Goal: Communication & Community: Participate in discussion

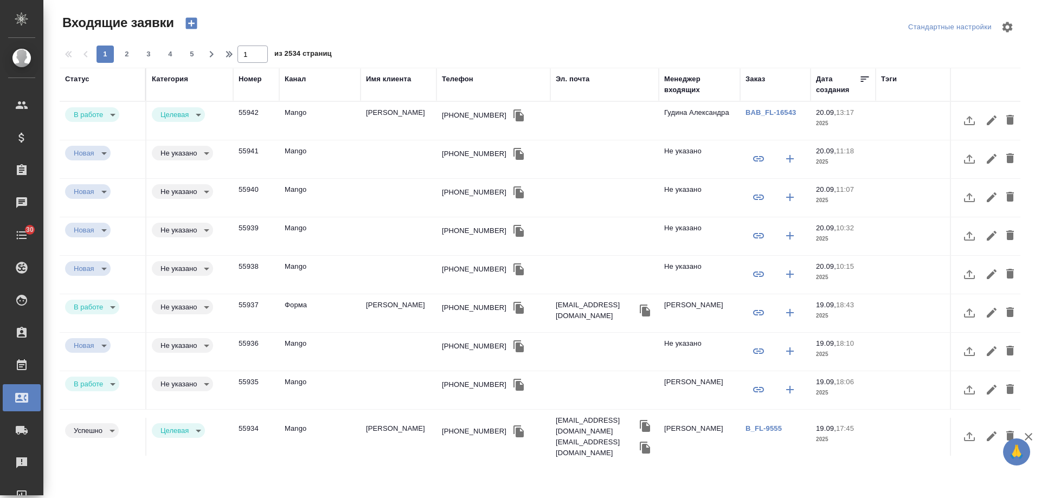
select select "RU"
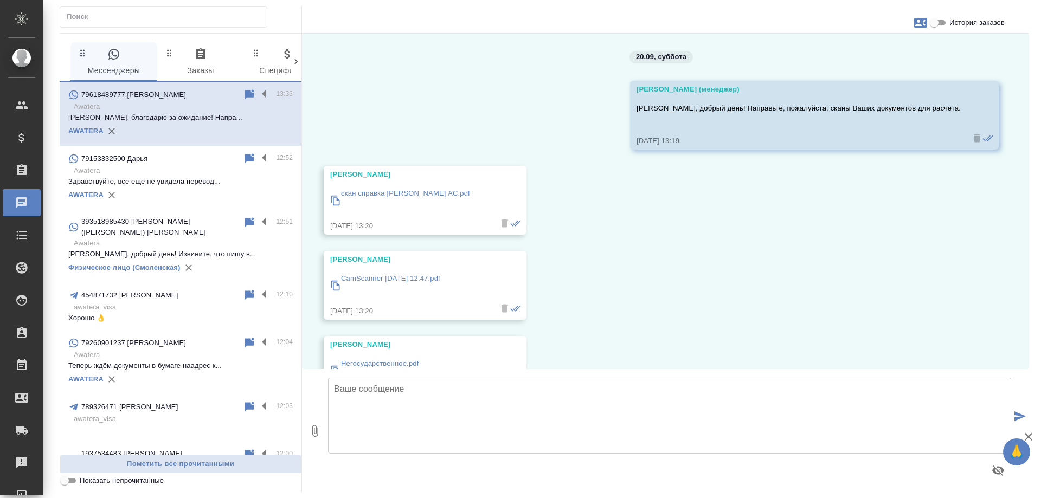
scroll to position [740, 0]
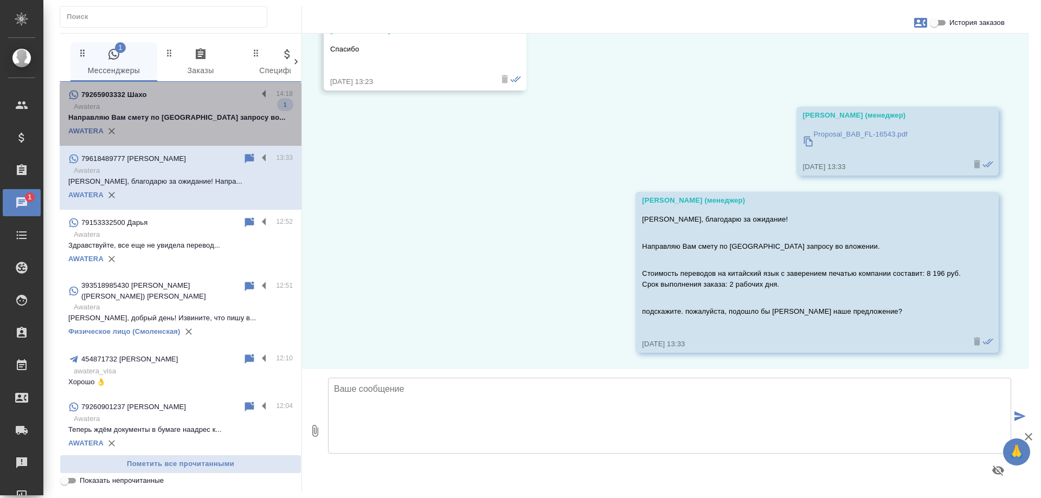
click at [190, 106] on p "Awatera" at bounding box center [183, 106] width 219 height 11
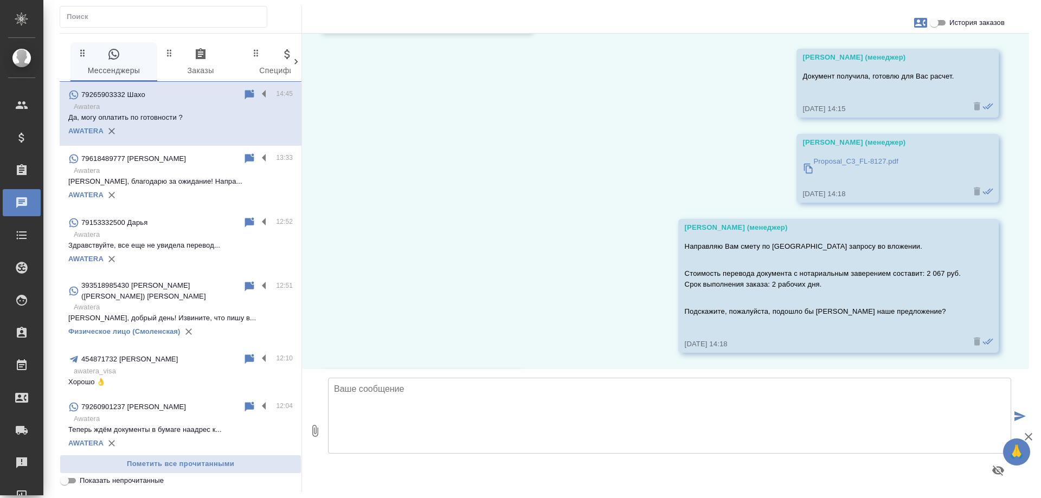
scroll to position [521, 0]
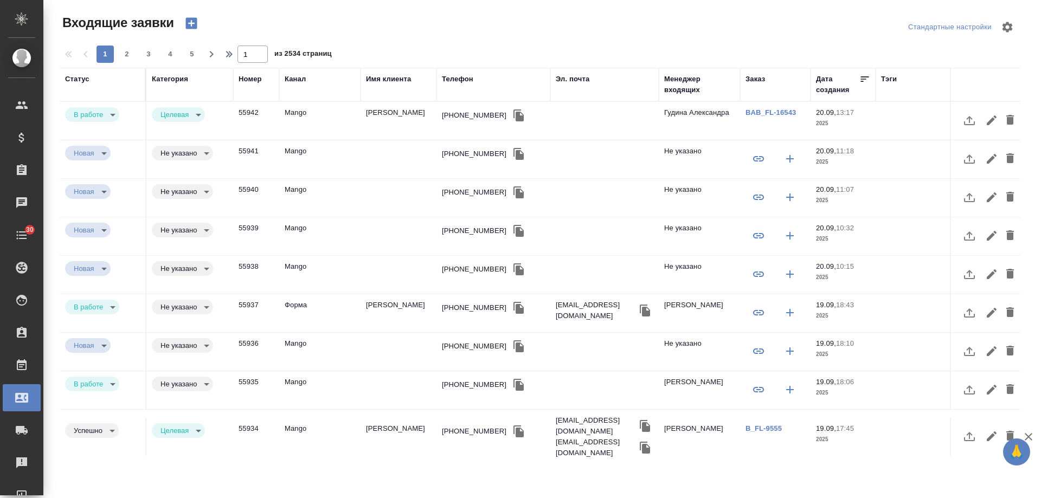
select select "RU"
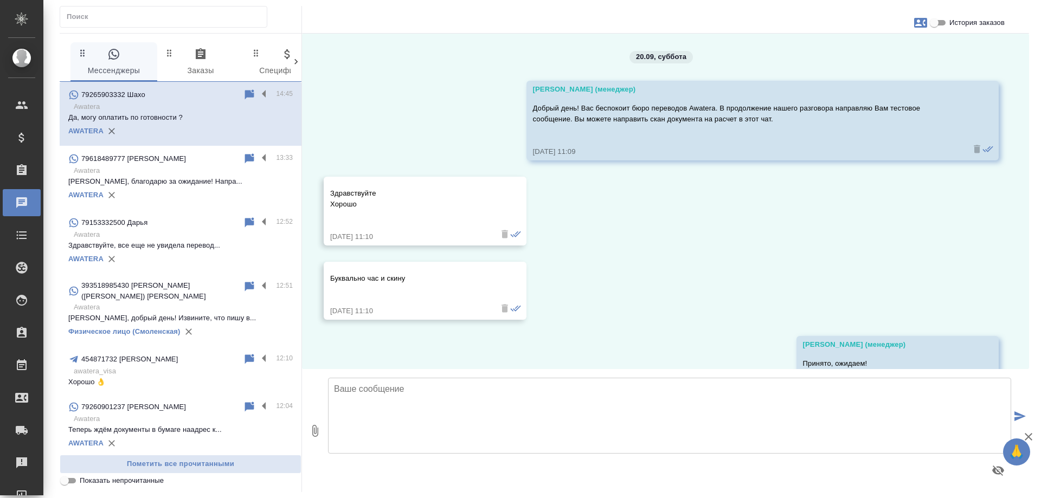
scroll to position [521, 0]
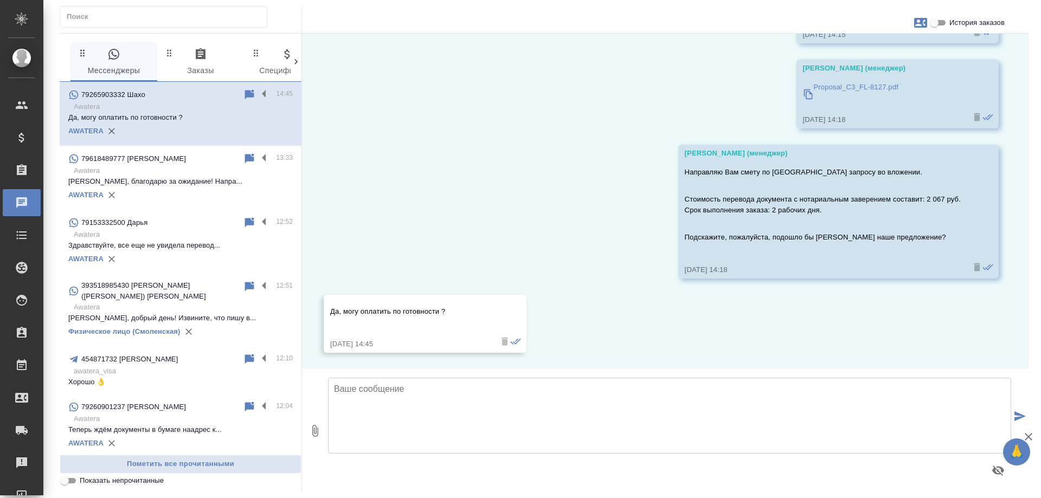
drag, startPoint x: 966, startPoint y: 342, endPoint x: 910, endPoint y: 310, distance: 64.3
click at [966, 342] on div "20.09, [DATE] [PERSON_NAME] (менеджер) Добрый день! Вас беспокоит бюро переводо…" at bounding box center [665, 202] width 727 height 336
